Goal: Task Accomplishment & Management: Manage account settings

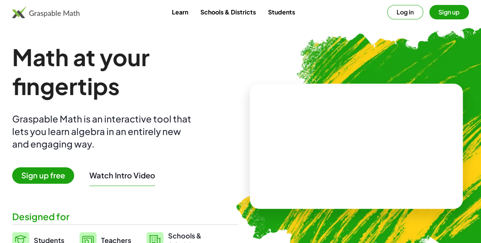
click at [392, 9] on button "Log in" at bounding box center [405, 12] width 36 height 14
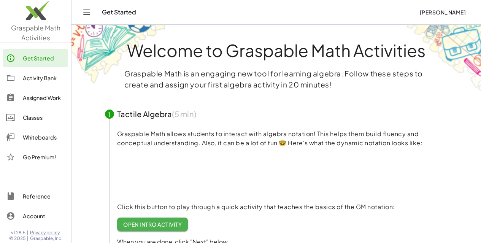
click at [23, 122] on div "Classes" at bounding box center [44, 117] width 42 height 9
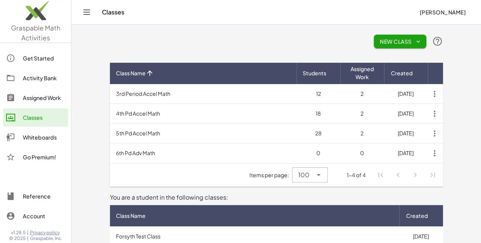
click at [110, 153] on td "6th Pd Adv Math" at bounding box center [203, 153] width 187 height 20
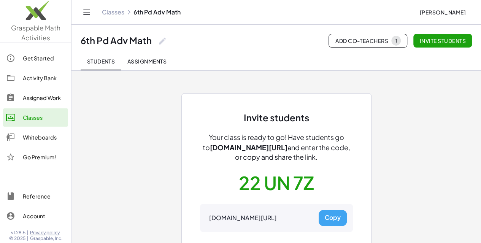
click at [339, 218] on button "Copy" at bounding box center [333, 218] width 28 height 16
click at [155, 57] on button "Assignments" at bounding box center [147, 61] width 52 height 18
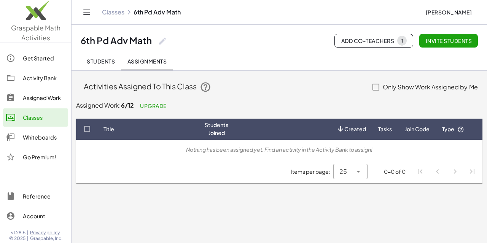
click at [24, 75] on div "Activity Bank" at bounding box center [44, 77] width 42 height 9
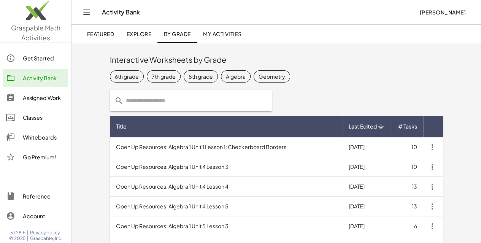
click at [152, 75] on div "7th grade" at bounding box center [164, 76] width 24 height 8
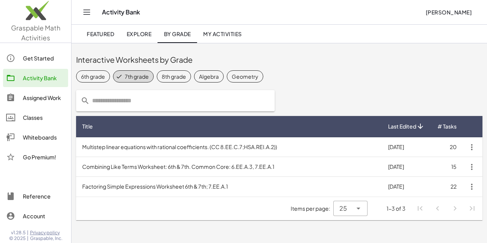
click at [115, 98] on input "text" at bounding box center [180, 100] width 180 height 21
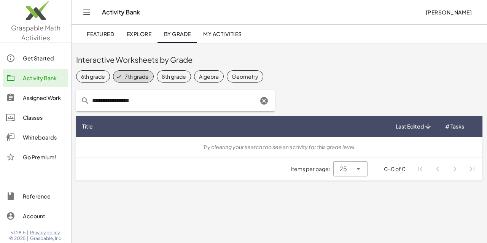
click at [90, 75] on div "6th grade" at bounding box center [93, 76] width 24 height 8
drag, startPoint x: 150, startPoint y: 103, endPoint x: 82, endPoint y: 92, distance: 68.6
click at [82, 92] on div "**********" at bounding box center [175, 100] width 198 height 21
type input "**********"
click at [143, 74] on div "7th grade" at bounding box center [144, 76] width 24 height 8
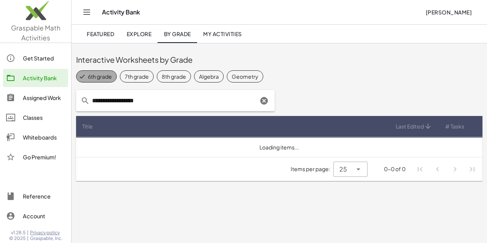
click at [101, 71] on span "6th grade" at bounding box center [96, 76] width 41 height 12
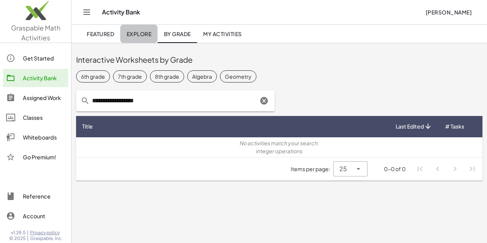
click at [139, 34] on span "Explore" at bounding box center [138, 33] width 25 height 7
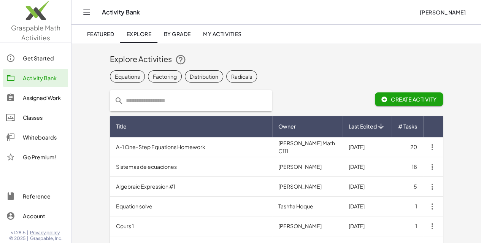
click at [124, 98] on input "text" at bounding box center [196, 100] width 144 height 21
type input "********"
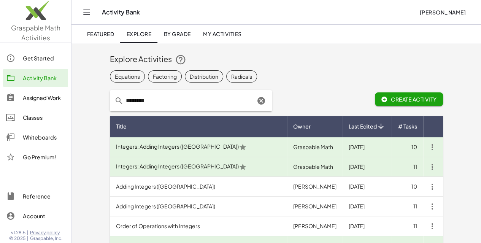
click at [115, 165] on td "Integers: Adding Integers ([GEOGRAPHIC_DATA])" at bounding box center [198, 167] width 177 height 20
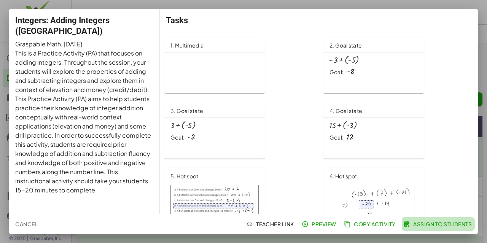
click at [437, 223] on span "Assign to Students" at bounding box center [437, 223] width 67 height 7
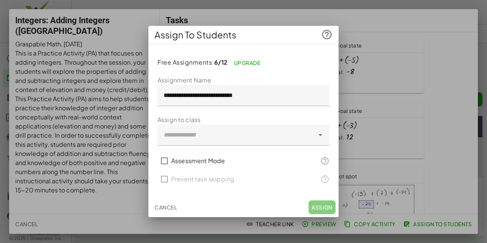
click at [259, 130] on div at bounding box center [235, 134] width 157 height 21
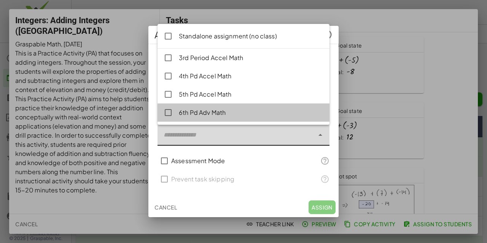
click at [223, 112] on div "6th Pd Adv Math" at bounding box center [251, 112] width 144 height 9
type input "**********"
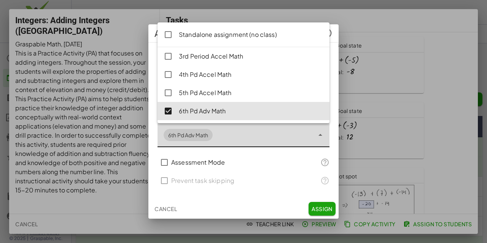
click at [318, 210] on span "Assign" at bounding box center [321, 208] width 21 height 7
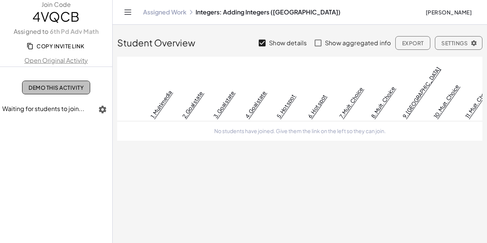
click at [76, 87] on span "Demo This Activity" at bounding box center [56, 87] width 55 height 7
click at [125, 8] on icon "Toggle navigation" at bounding box center [127, 12] width 9 height 9
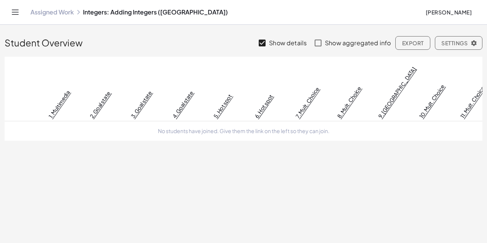
click at [16, 12] on icon "Toggle navigation" at bounding box center [15, 12] width 6 height 5
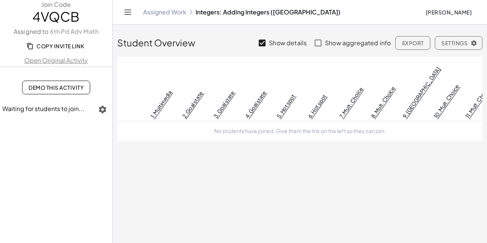
click at [54, 47] on span "Copy Invite Link" at bounding box center [56, 46] width 56 height 7
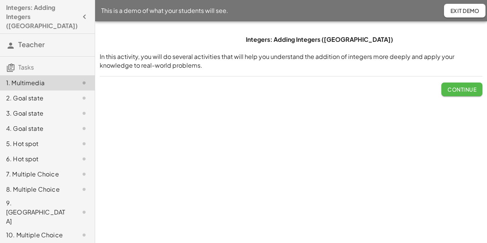
click at [467, 90] on span "Continue" at bounding box center [461, 89] width 29 height 7
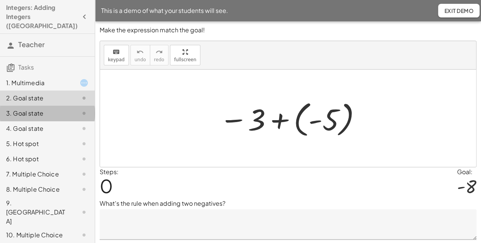
click at [17, 109] on div "3. Goal state" at bounding box center [36, 113] width 61 height 9
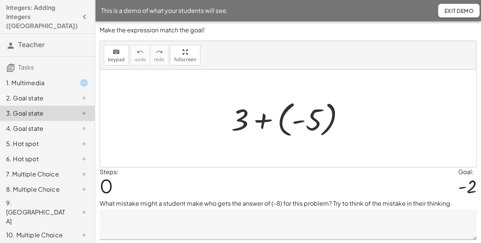
click at [17, 124] on div "4. Goal state" at bounding box center [36, 128] width 61 height 9
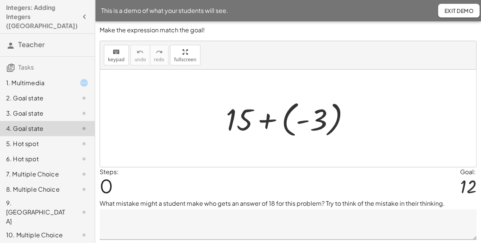
click at [22, 139] on div "5. Hot spot" at bounding box center [36, 143] width 61 height 9
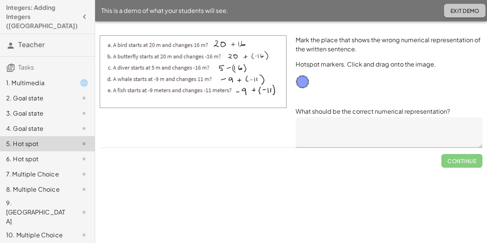
click at [462, 14] on button "Exit Demo" at bounding box center [464, 11] width 41 height 14
